Goal: Task Accomplishment & Management: Manage account settings

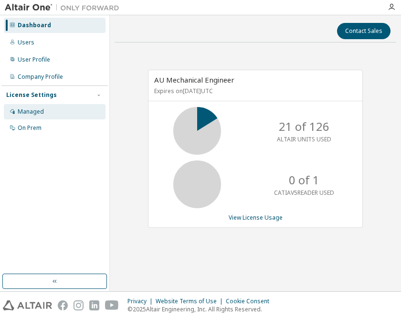
drag, startPoint x: 60, startPoint y: 108, endPoint x: 70, endPoint y: 108, distance: 10.0
click at [60, 108] on div "Managed" at bounding box center [55, 111] width 102 height 15
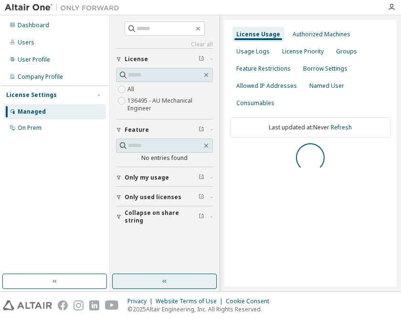
click at [156, 280] on button "button" at bounding box center [164, 280] width 105 height 15
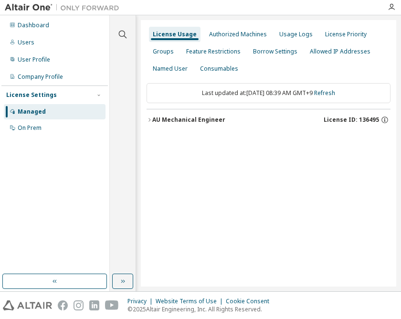
click at [195, 120] on div "AU Mechanical Engineer" at bounding box center [188, 120] width 73 height 8
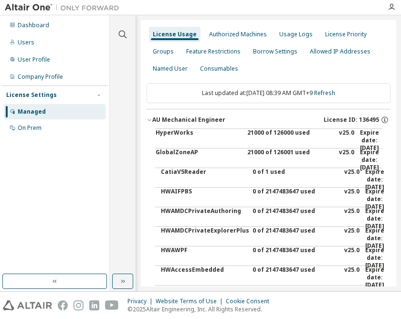
click at [263, 130] on div "21000 of 126000 used" at bounding box center [290, 140] width 86 height 23
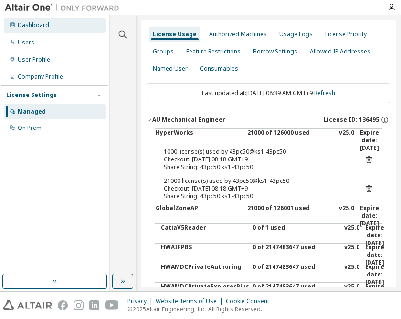
click at [54, 27] on div "Dashboard" at bounding box center [55, 25] width 102 height 15
